Goal: Entertainment & Leisure: Consume media (video, audio)

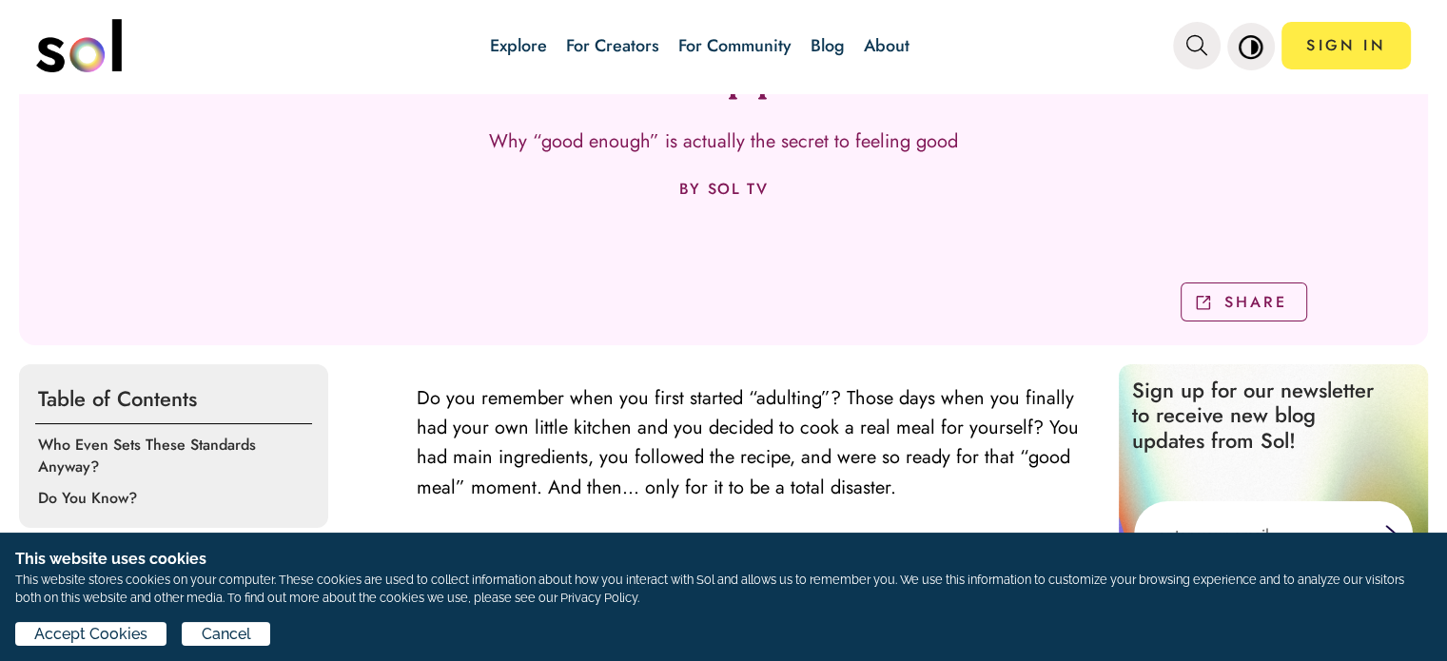
scroll to position [381, 0]
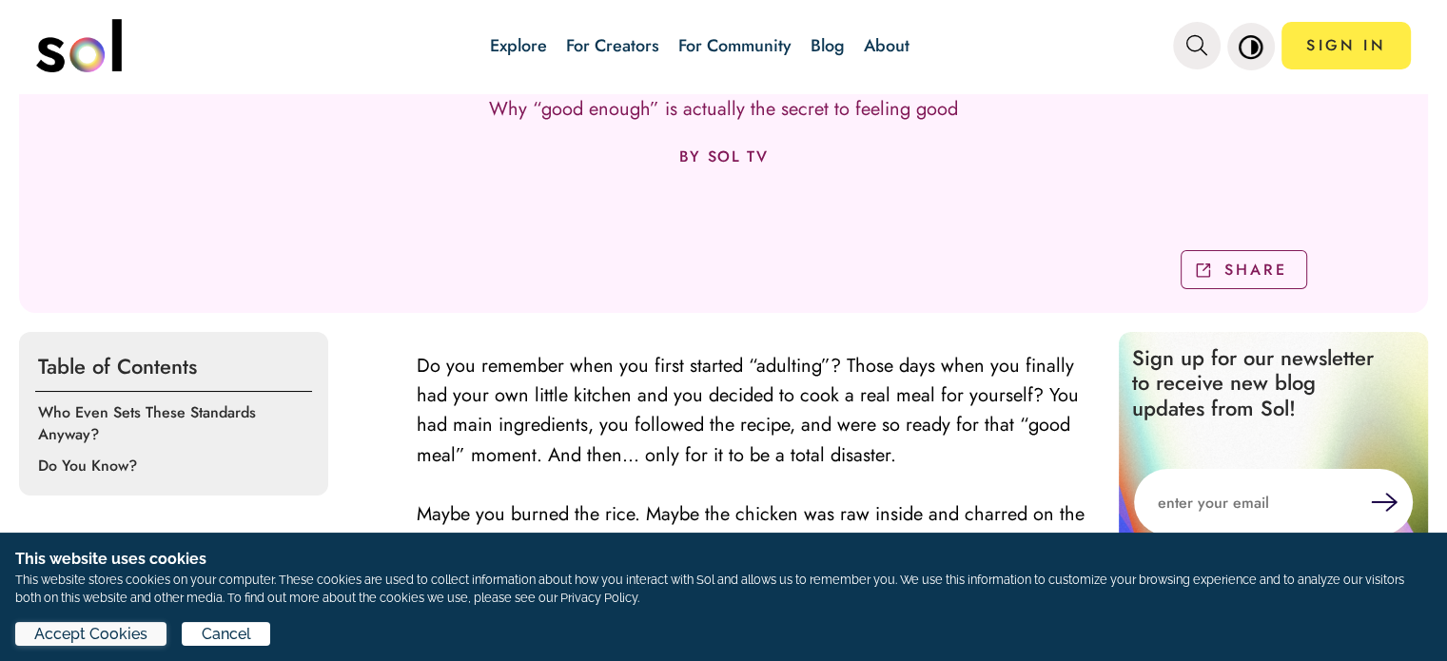
click at [91, 640] on span "Accept Cookies" at bounding box center [90, 634] width 113 height 23
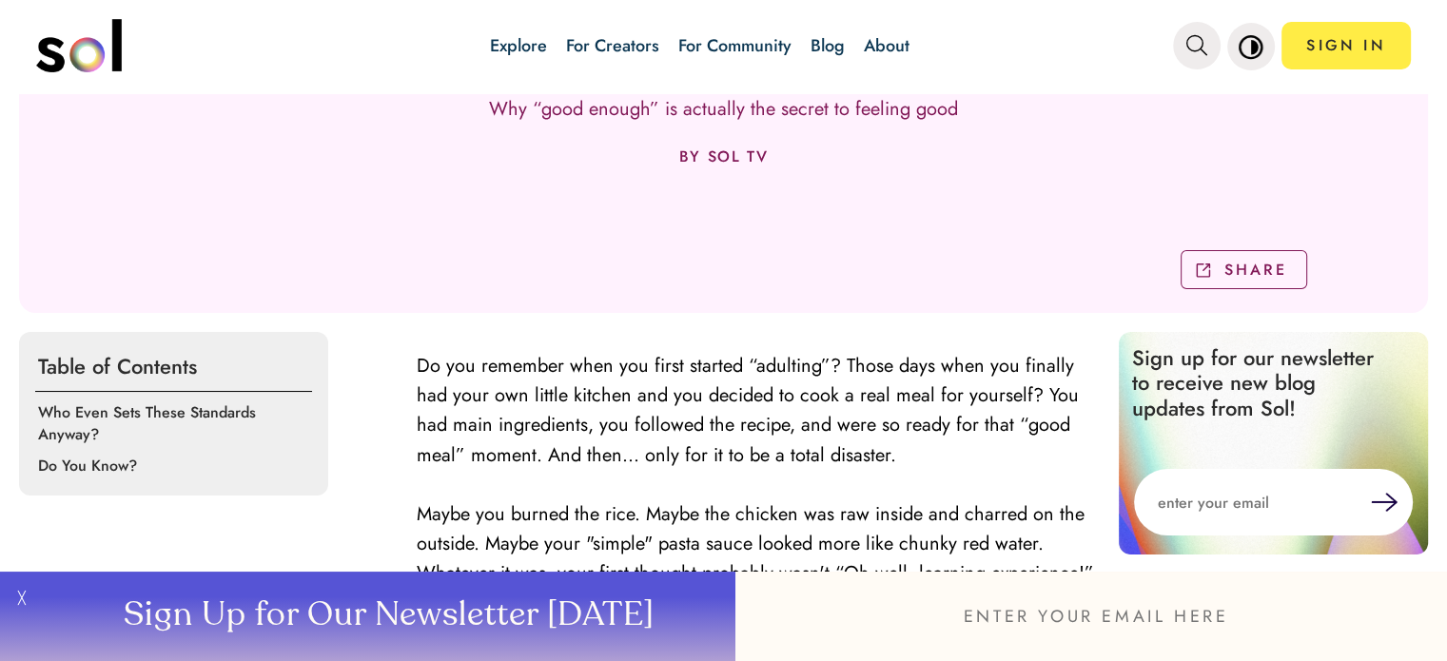
click at [20, 595] on button "╳" at bounding box center [19, 616] width 38 height 89
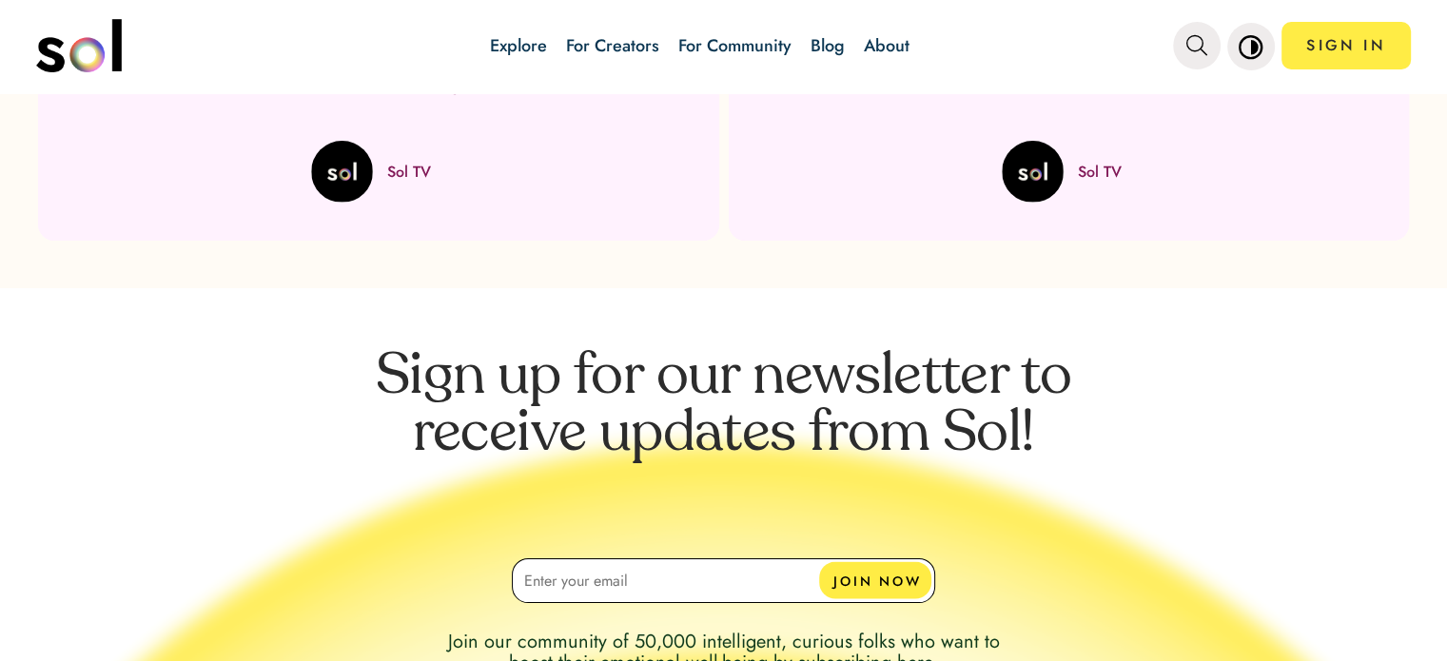
scroll to position [3710, 0]
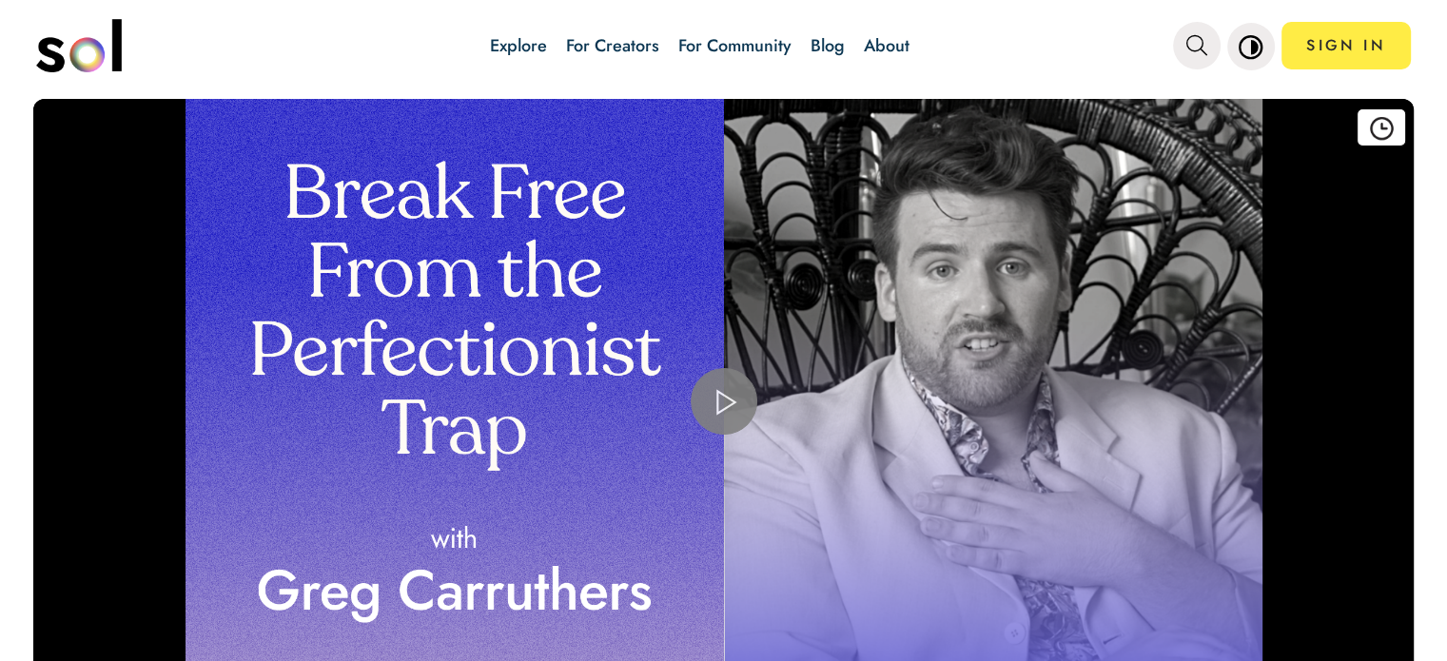
click at [824, 214] on div "Video Player" at bounding box center [723, 402] width 1380 height 606
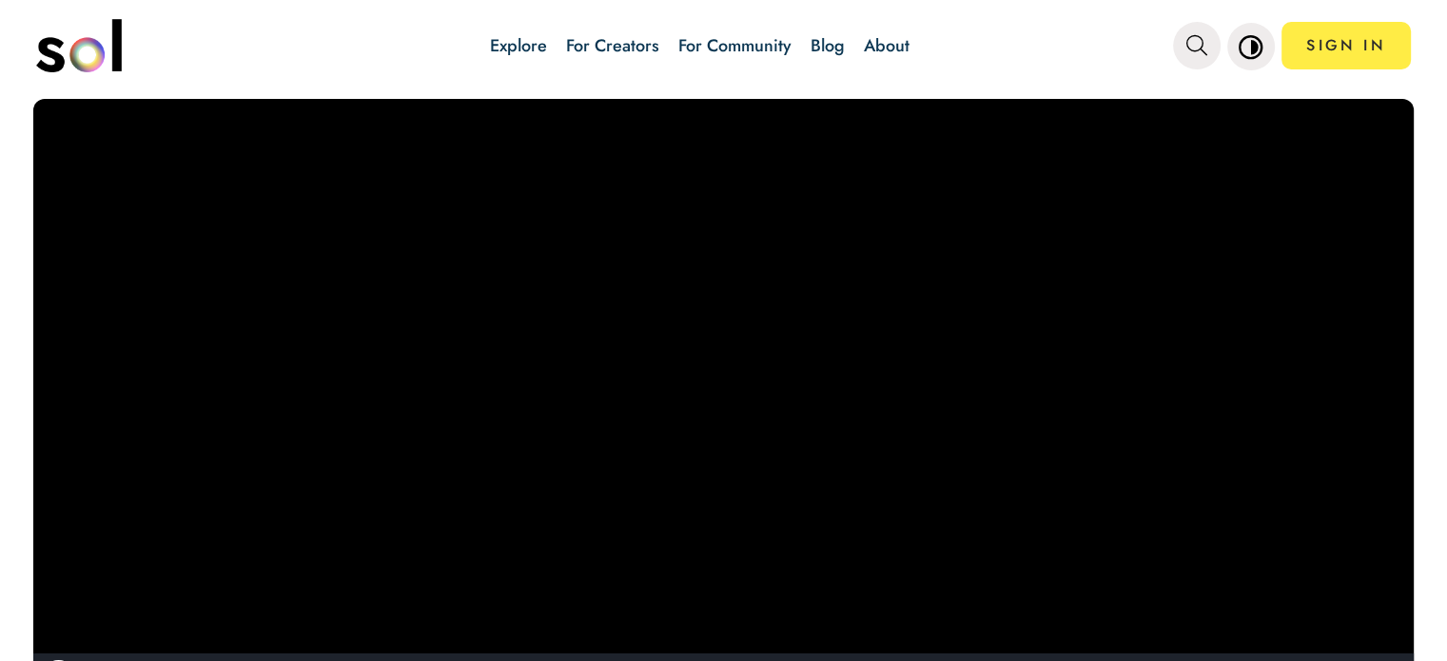
scroll to position [4, 0]
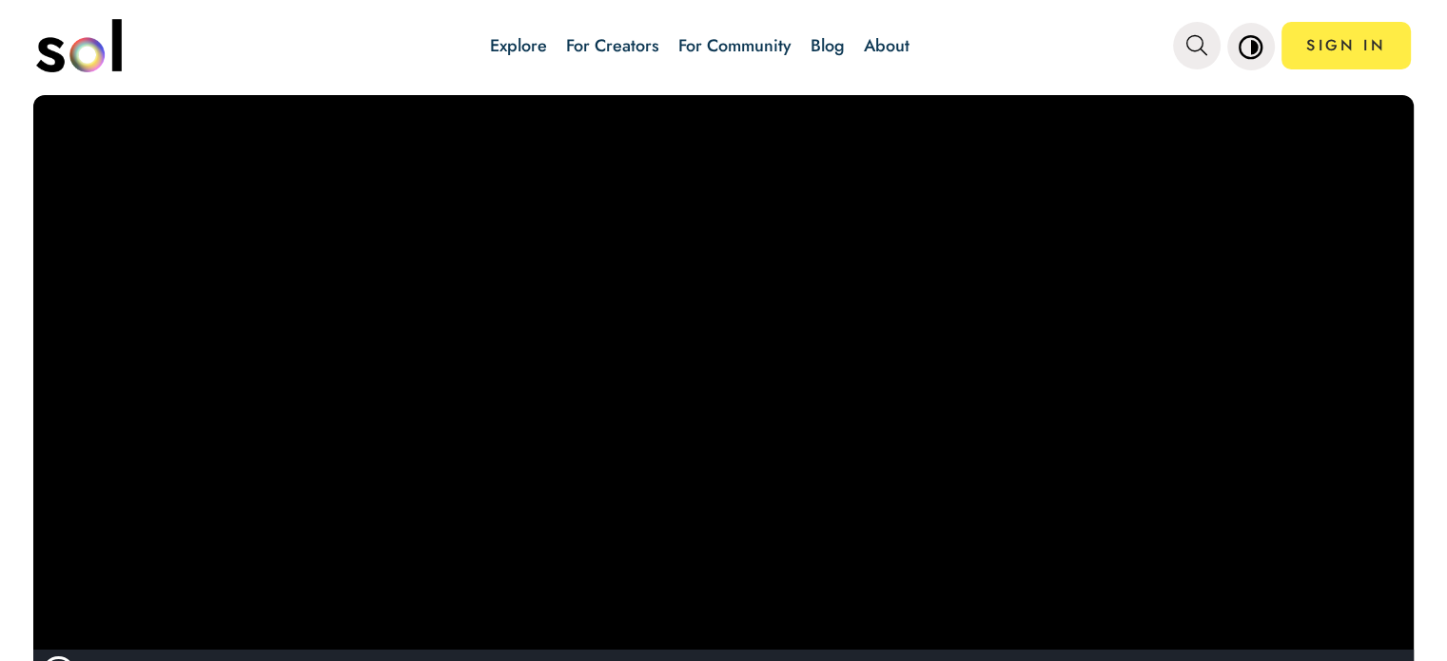
click at [142, 627] on video "Video Player" at bounding box center [723, 398] width 1380 height 606
click at [151, 626] on video "Video Player" at bounding box center [723, 398] width 1380 height 606
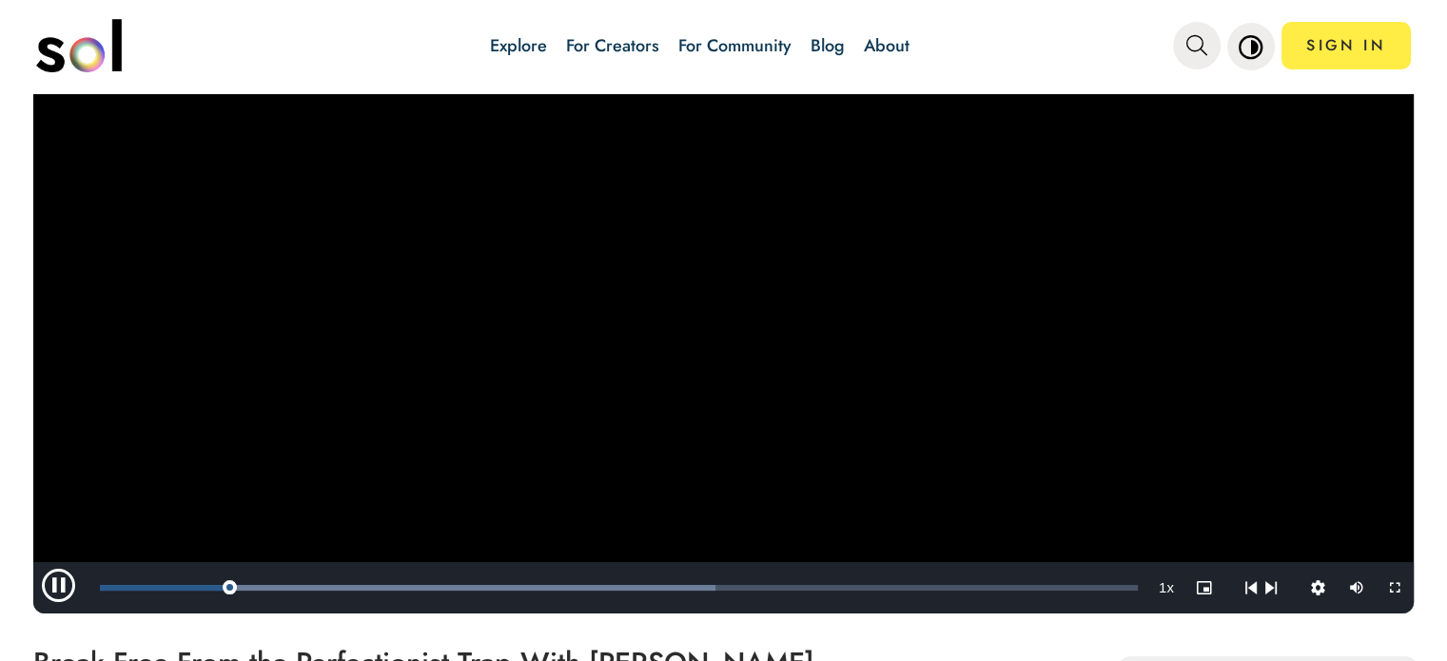
scroll to position [194, 0]
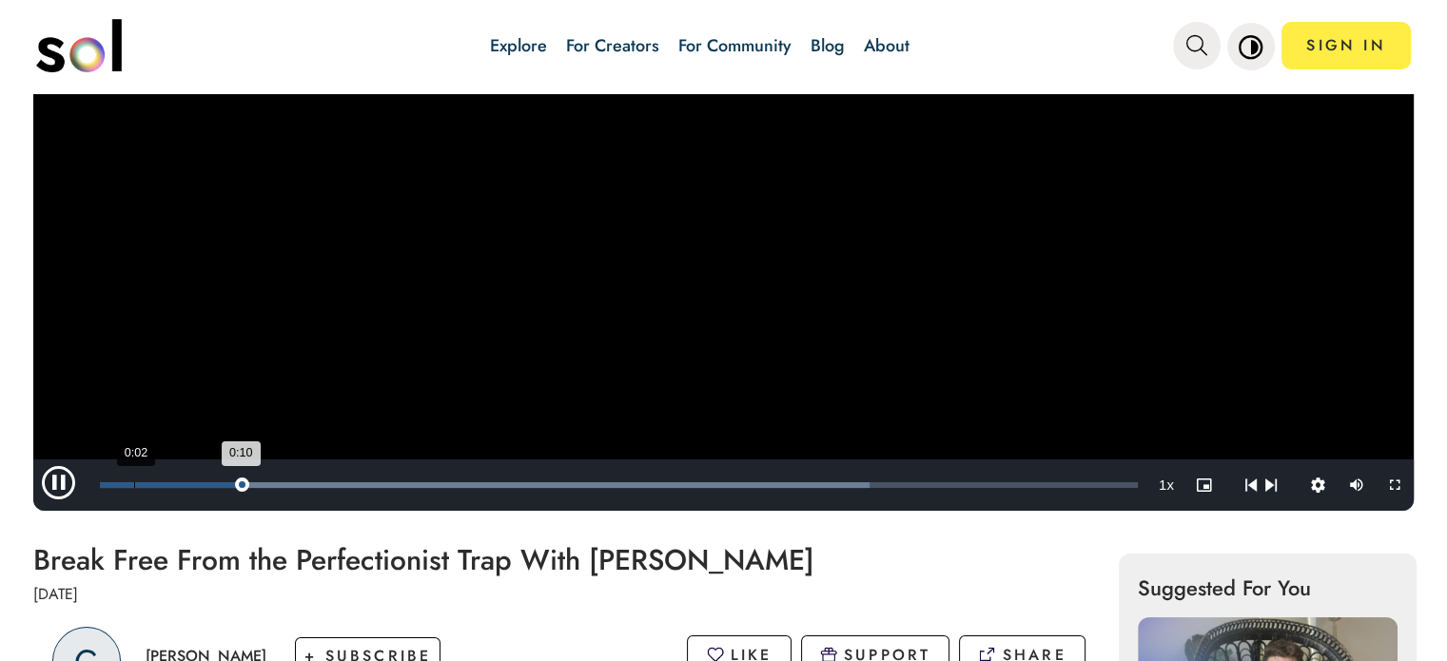
click at [134, 482] on div "Loaded : 74.15% 0:02 0:10" at bounding box center [619, 485] width 1038 height 6
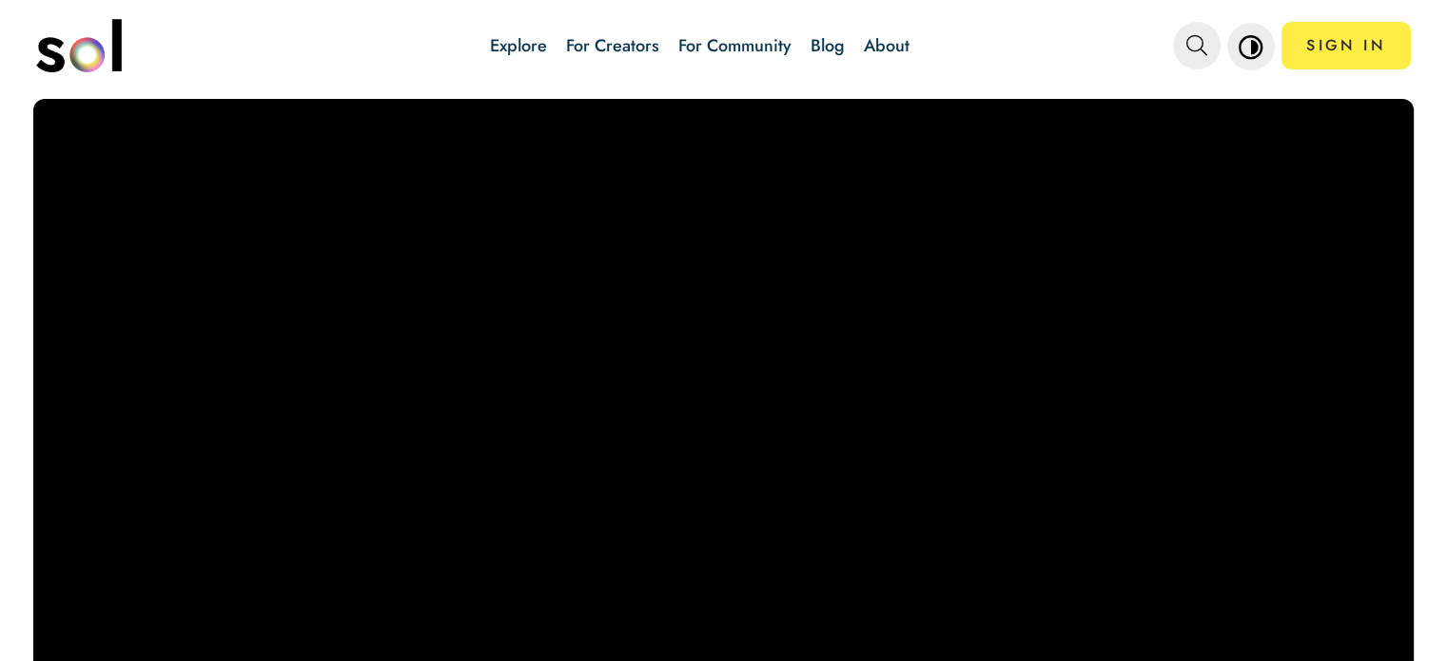
scroll to position [0, 0]
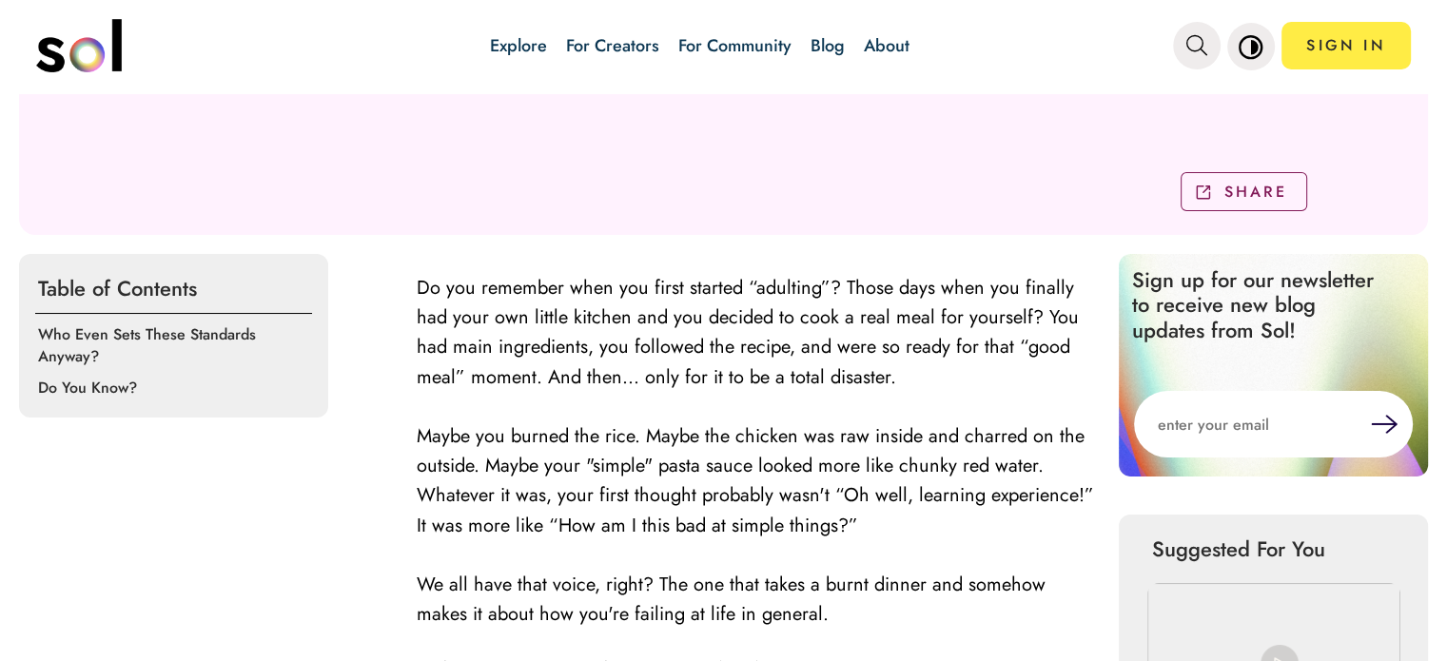
scroll to position [476, 0]
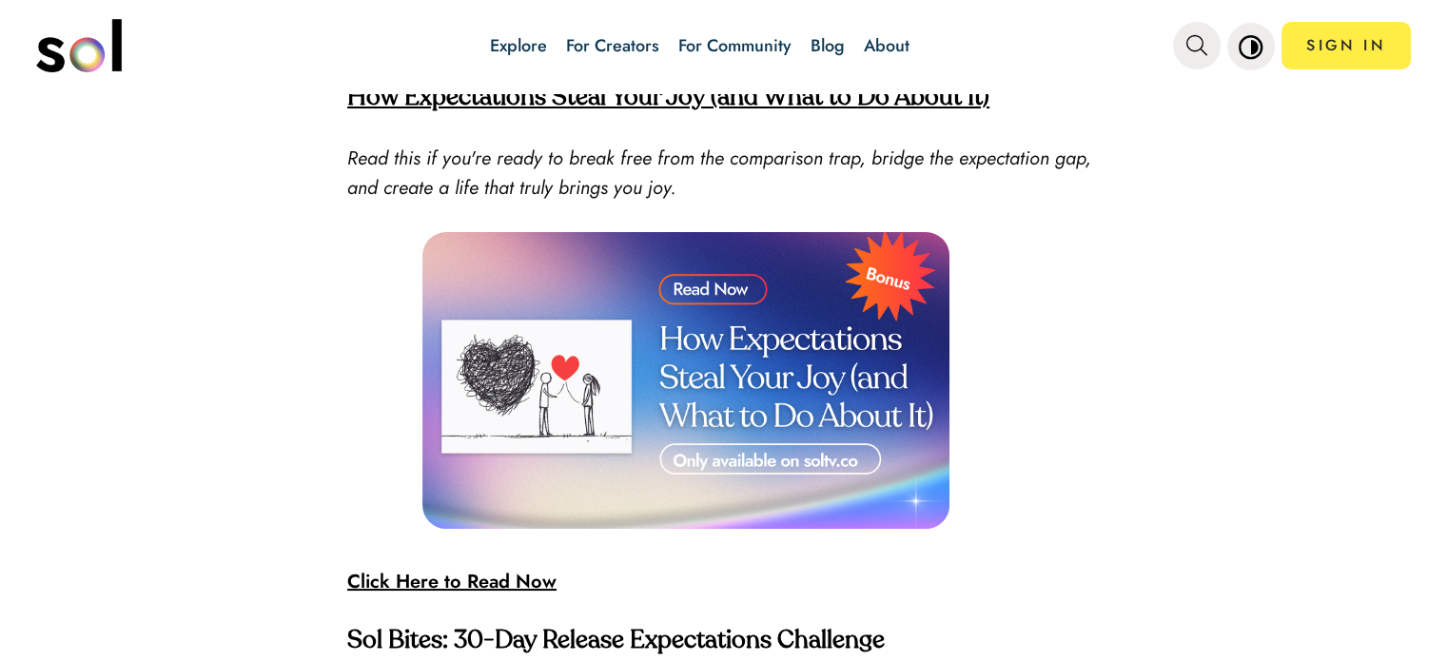
scroll to position [2379, 0]
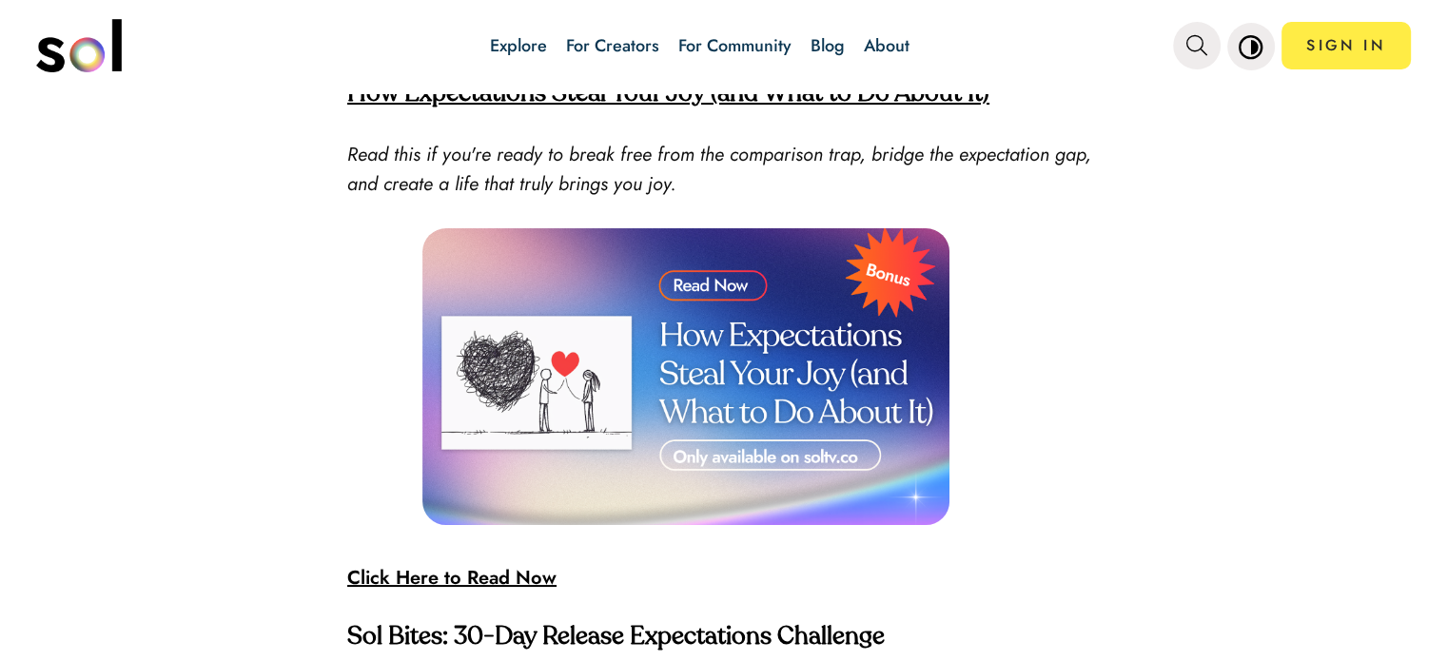
click at [476, 564] on strong "Click Here to Read Now" at bounding box center [451, 578] width 209 height 28
click at [713, 272] on img at bounding box center [685, 376] width 527 height 296
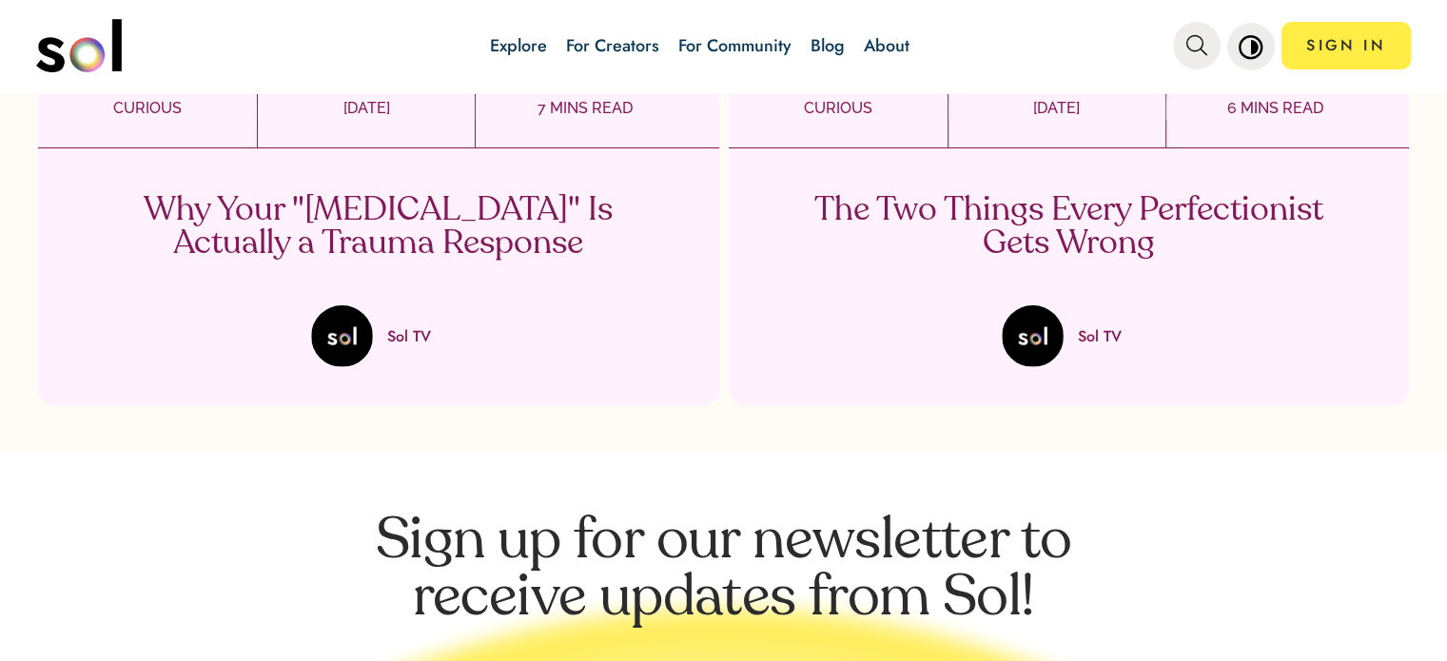
scroll to position [4376, 0]
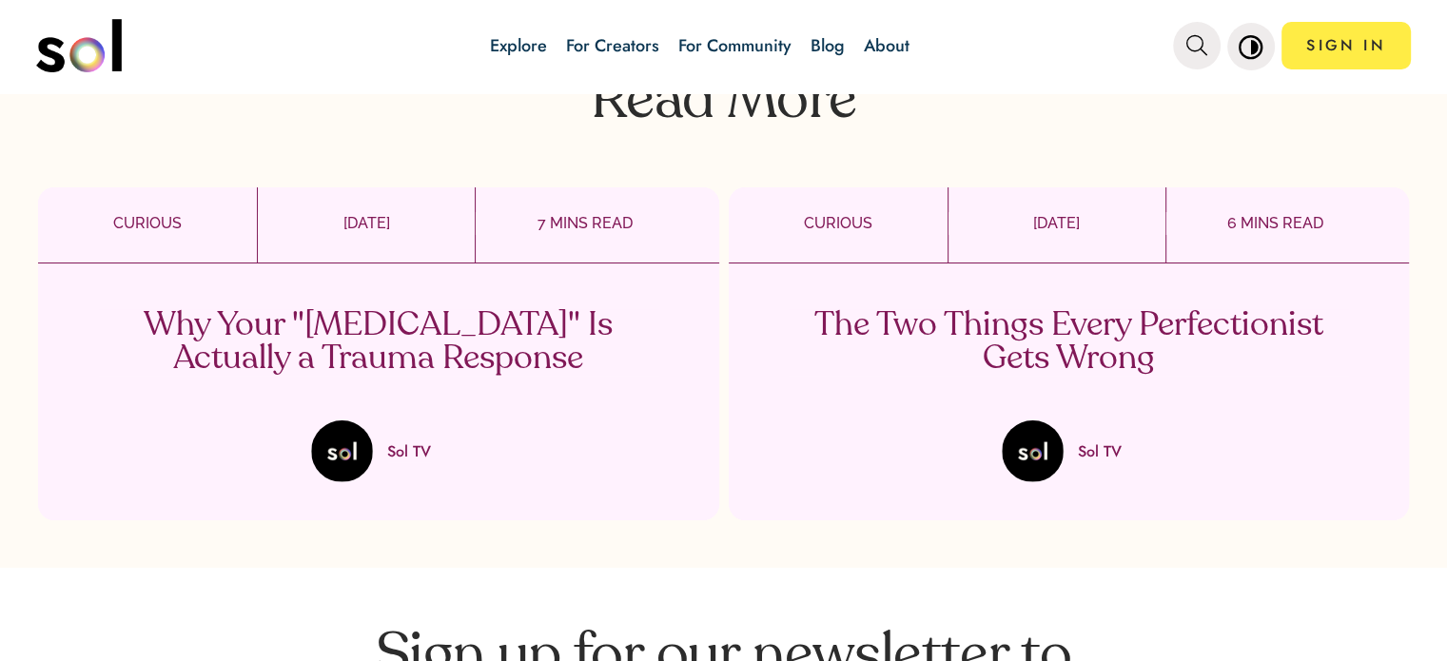
click at [986, 309] on p "The Two Things Every Perfectionist Gets Wrong" at bounding box center [1068, 342] width 561 height 67
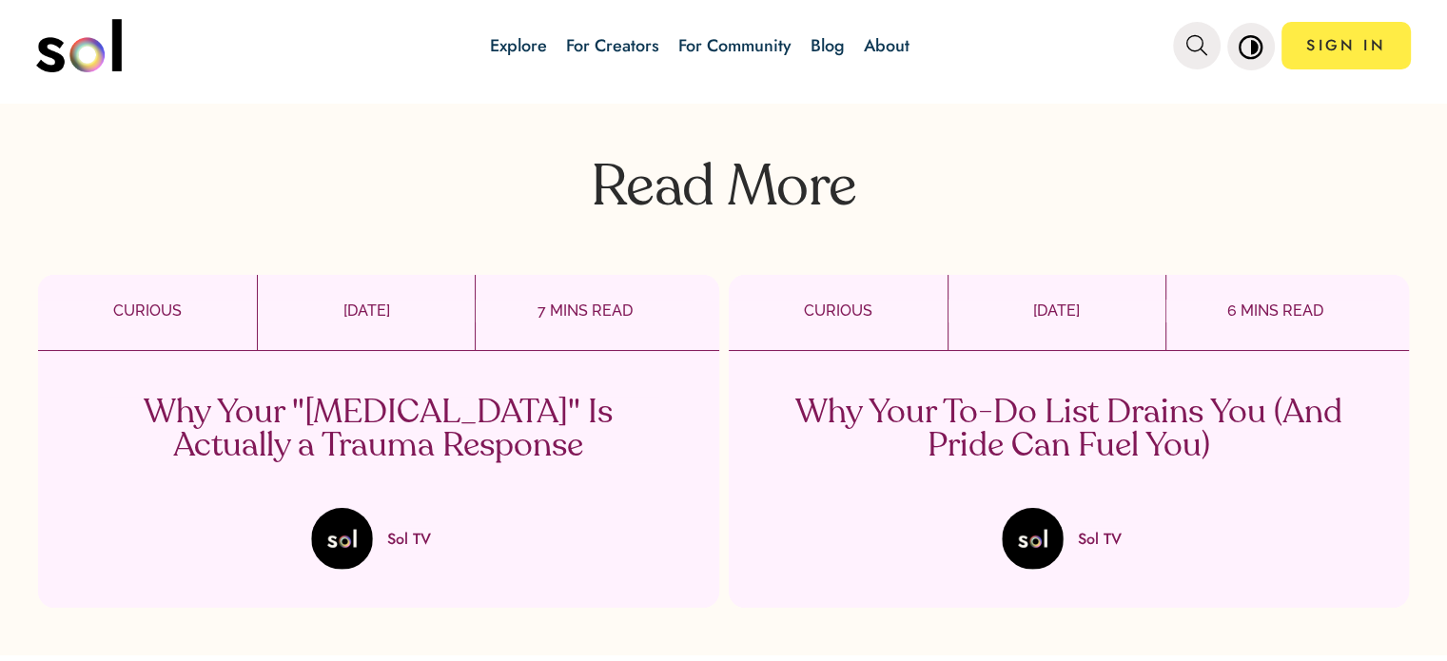
scroll to position [3520, 0]
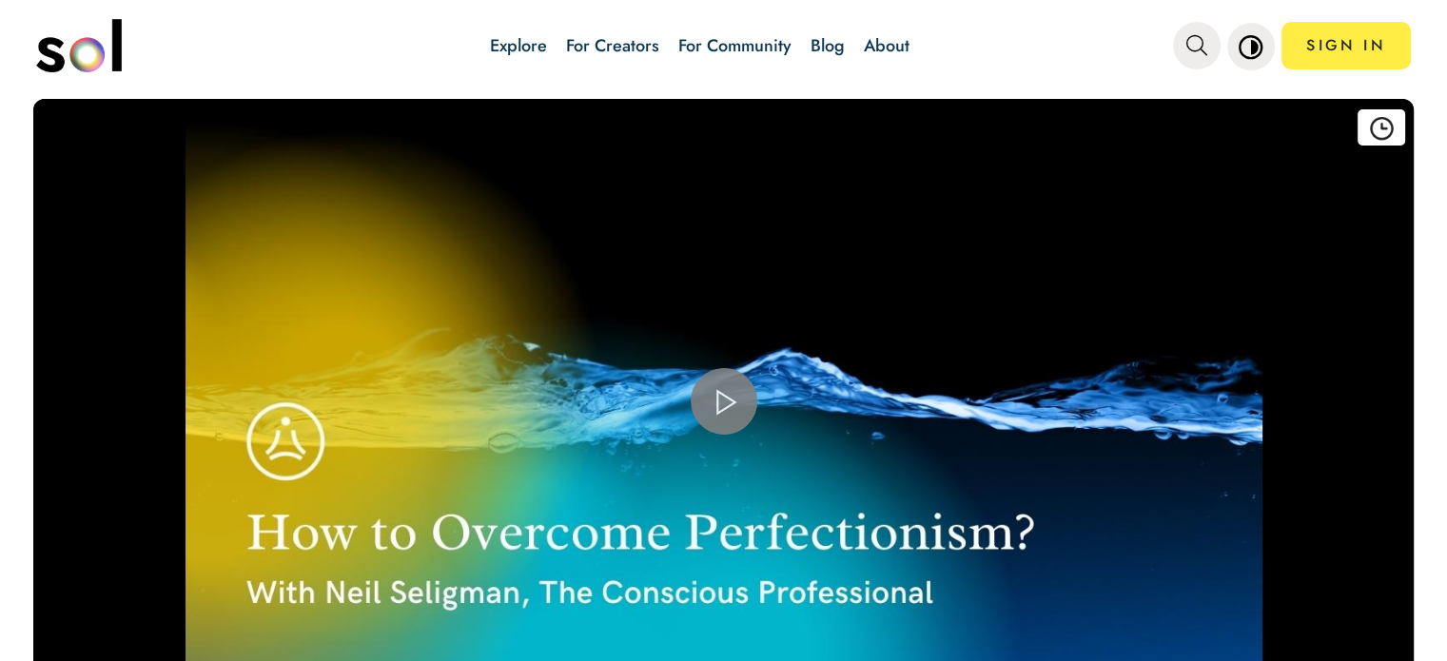
click at [724, 401] on span "Video Player" at bounding box center [724, 401] width 0 height 0
